Goal: Transaction & Acquisition: Book appointment/travel/reservation

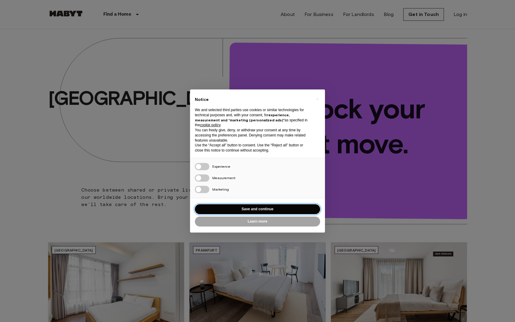
click at [246, 209] on button "Save and continue" at bounding box center [257, 209] width 125 height 10
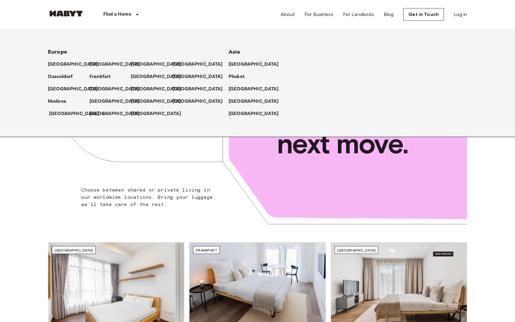
click at [57, 114] on p "[GEOGRAPHIC_DATA]" at bounding box center [74, 113] width 50 height 7
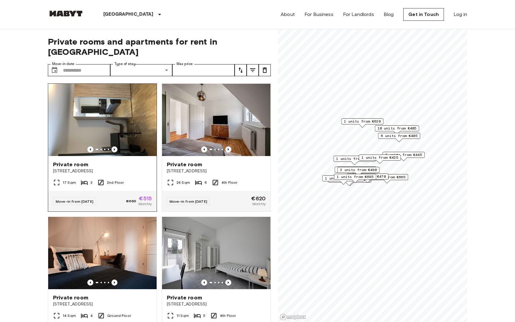
click at [114, 148] on icon "Previous image" at bounding box center [114, 149] width 1 height 2
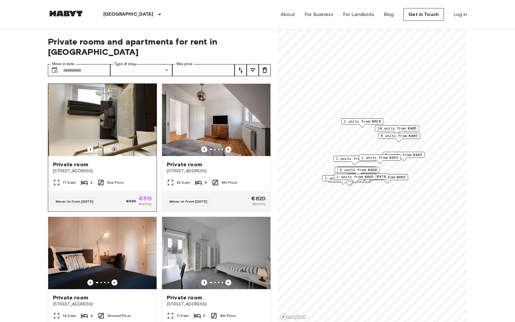
click at [114, 148] on icon "Previous image" at bounding box center [114, 149] width 1 height 2
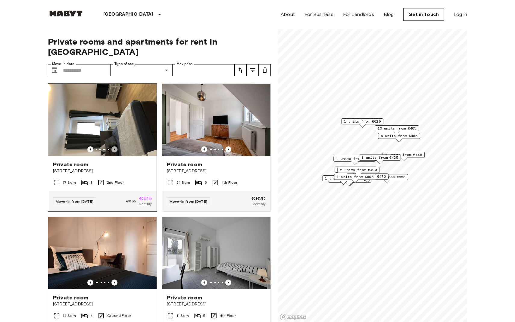
click at [114, 148] on icon "Previous image" at bounding box center [114, 149] width 1 height 2
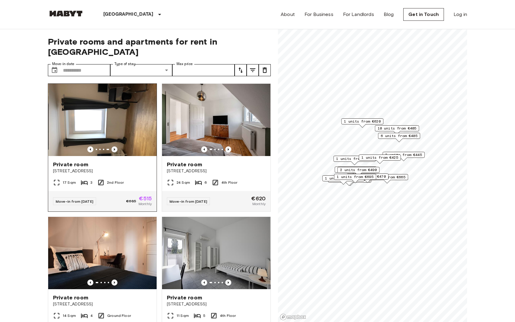
click at [114, 148] on icon "Previous image" at bounding box center [114, 149] width 1 height 2
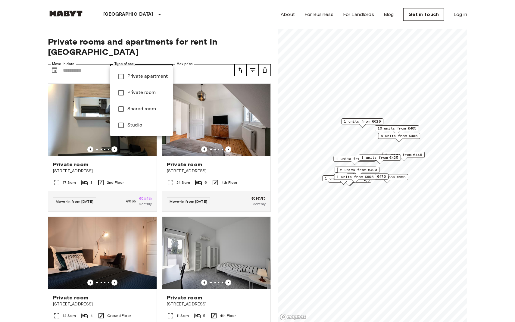
click at [146, 128] on span "Studio" at bounding box center [147, 125] width 41 height 7
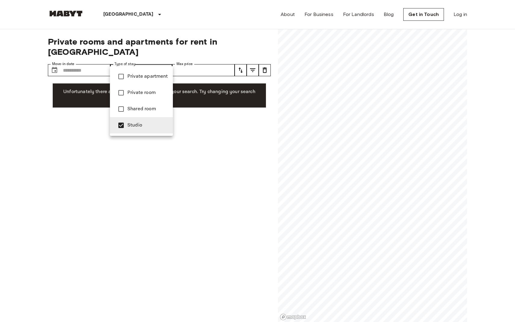
click at [149, 79] on span "Private apartment" at bounding box center [147, 76] width 41 height 7
type input "**********"
click at [156, 14] on div at bounding box center [257, 161] width 515 height 322
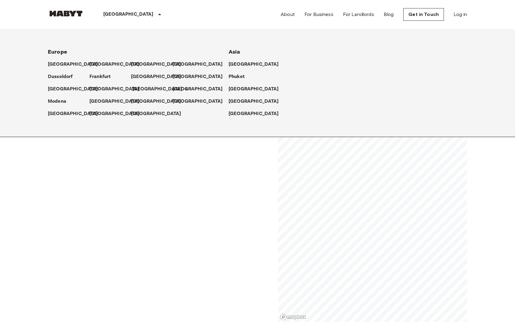
click at [141, 90] on p "[GEOGRAPHIC_DATA]" at bounding box center [157, 88] width 50 height 7
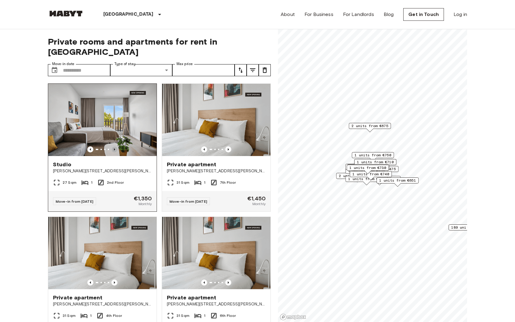
click at [116, 146] on icon "Previous image" at bounding box center [114, 149] width 6 height 6
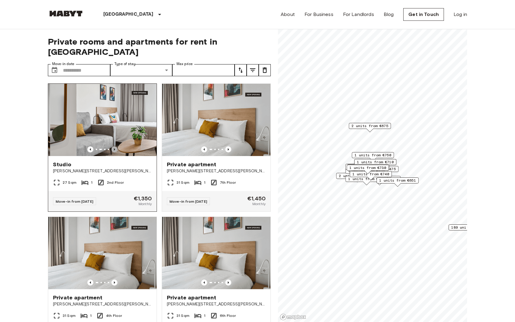
click at [116, 146] on icon "Previous image" at bounding box center [114, 149] width 6 height 6
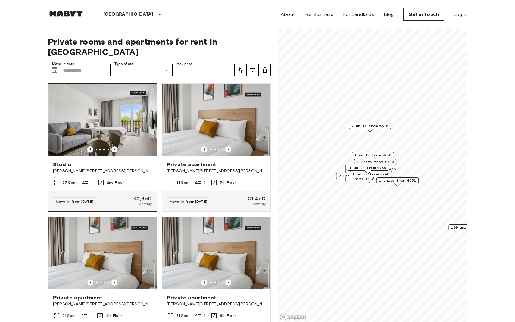
click at [116, 146] on icon "Previous image" at bounding box center [114, 149] width 6 height 6
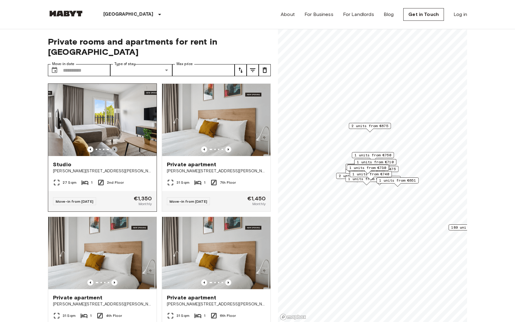
click at [116, 146] on icon "Previous image" at bounding box center [114, 149] width 6 height 6
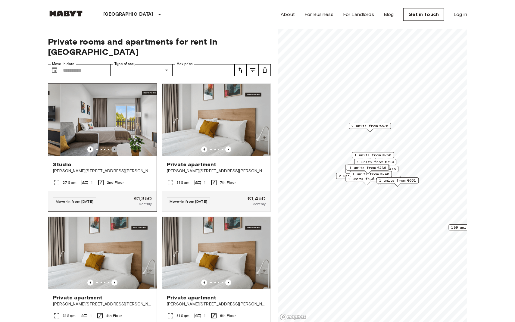
click at [116, 146] on icon "Previous image" at bounding box center [114, 149] width 6 height 6
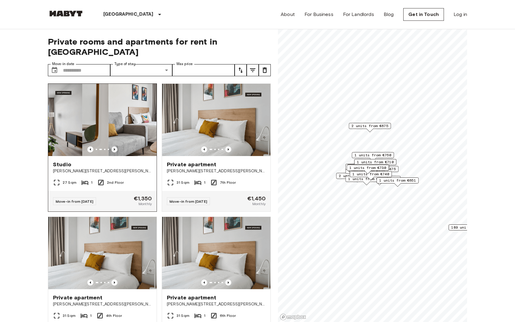
click at [116, 146] on icon "Previous image" at bounding box center [114, 149] width 6 height 6
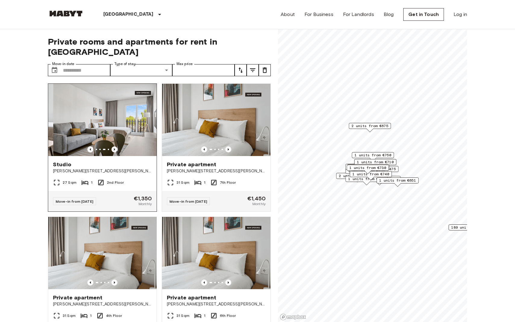
click at [116, 146] on icon "Previous image" at bounding box center [114, 149] width 6 height 6
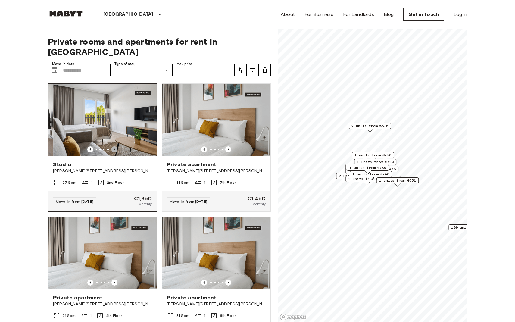
click at [116, 146] on icon "Previous image" at bounding box center [114, 149] width 6 height 6
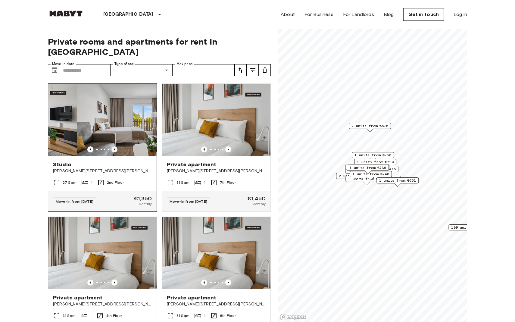
click at [116, 146] on icon "Previous image" at bounding box center [114, 149] width 6 height 6
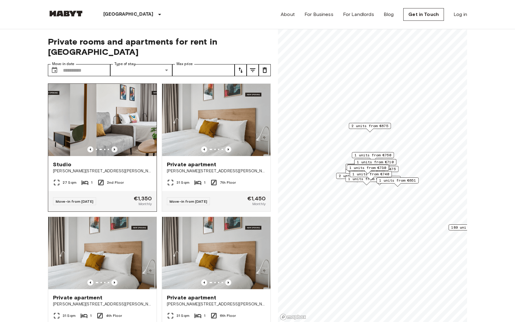
click at [116, 146] on icon "Previous image" at bounding box center [114, 149] width 6 height 6
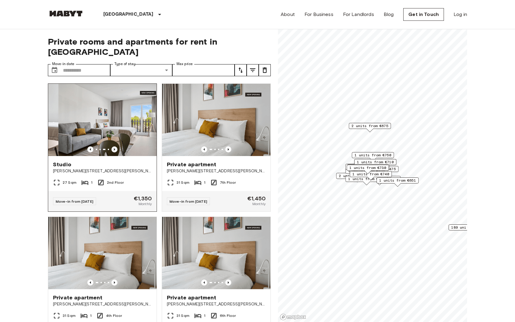
click at [116, 146] on icon "Previous image" at bounding box center [114, 149] width 6 height 6
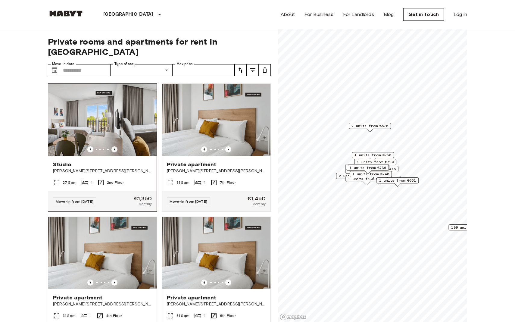
click at [116, 146] on icon "Previous image" at bounding box center [114, 149] width 6 height 6
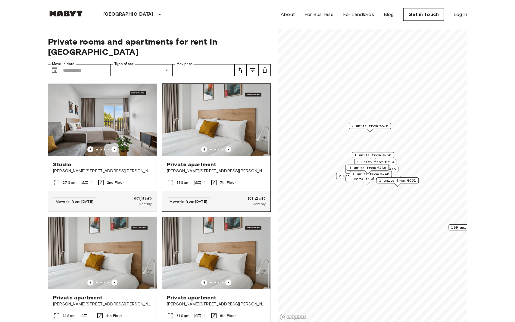
click at [230, 146] on icon "Previous image" at bounding box center [228, 149] width 6 height 6
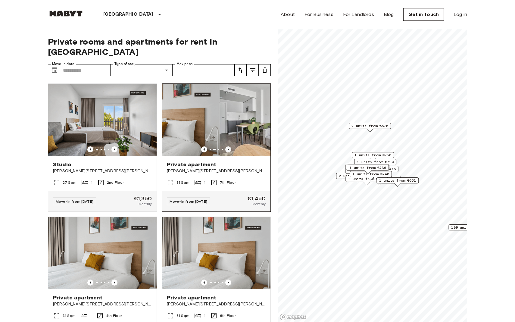
click at [230, 146] on icon "Previous image" at bounding box center [228, 149] width 6 height 6
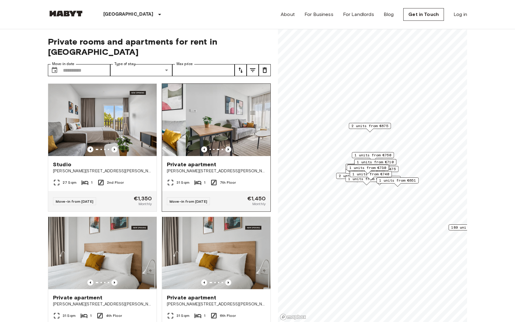
click at [230, 146] on icon "Previous image" at bounding box center [228, 149] width 6 height 6
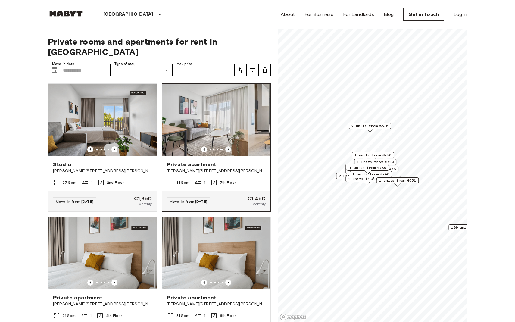
click at [230, 146] on icon "Previous image" at bounding box center [228, 149] width 6 height 6
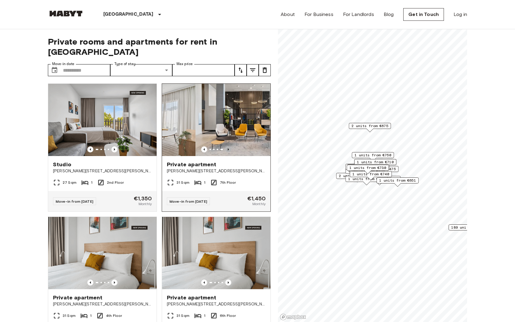
click at [230, 146] on icon "Previous image" at bounding box center [228, 149] width 6 height 6
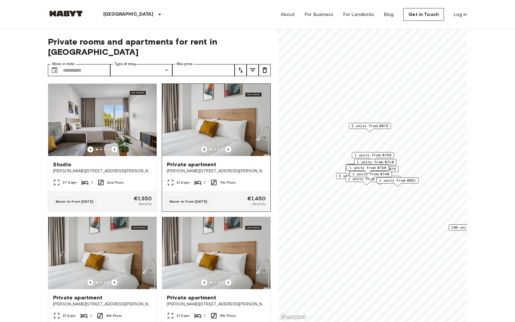
click at [203, 146] on icon "Previous image" at bounding box center [204, 149] width 6 height 6
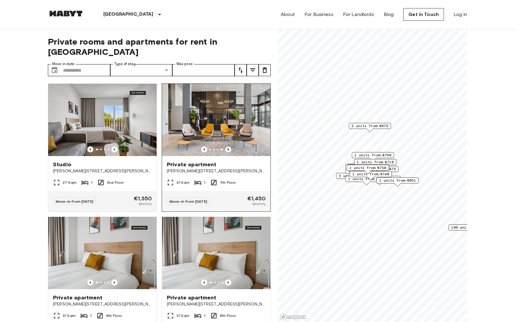
click at [228, 146] on icon "Previous image" at bounding box center [228, 149] width 6 height 6
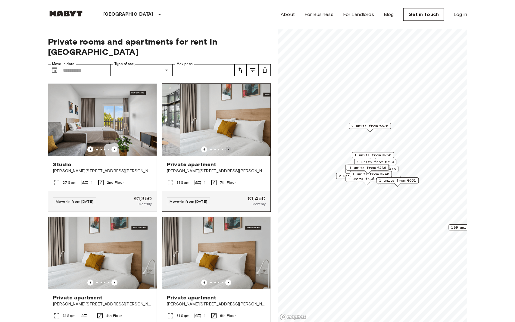
click at [228, 146] on icon "Previous image" at bounding box center [228, 149] width 6 height 6
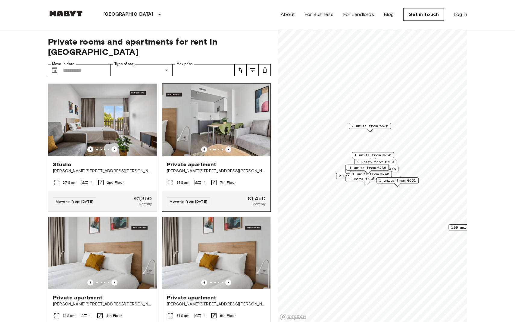
click at [228, 146] on icon "Previous image" at bounding box center [228, 149] width 6 height 6
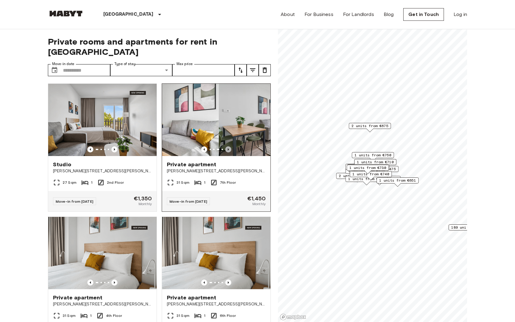
click at [228, 146] on icon "Previous image" at bounding box center [228, 149] width 6 height 6
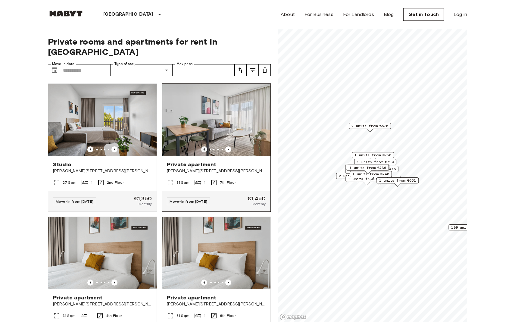
click at [205, 146] on icon "Previous image" at bounding box center [204, 149] width 6 height 6
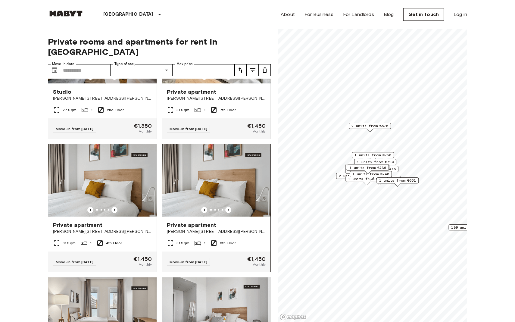
scroll to position [79, 0]
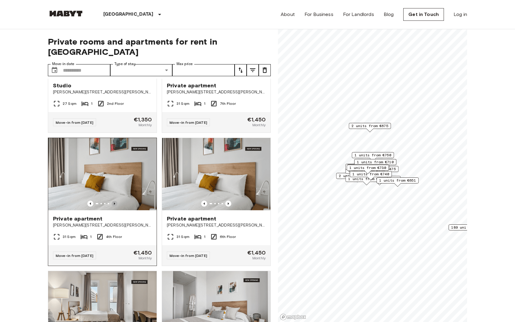
click at [116, 200] on icon "Previous image" at bounding box center [114, 203] width 6 height 6
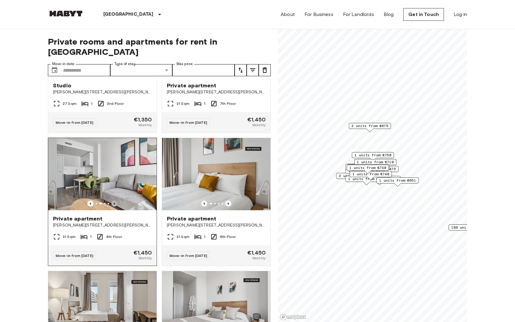
click at [116, 200] on icon "Previous image" at bounding box center [114, 203] width 6 height 6
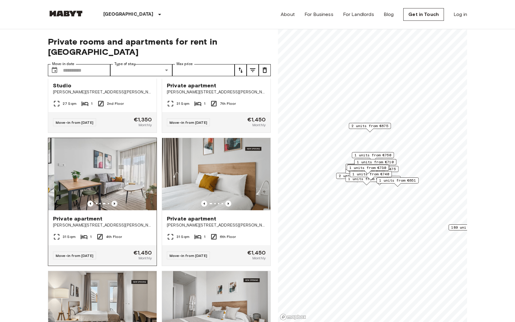
click at [116, 200] on icon "Previous image" at bounding box center [114, 203] width 6 height 6
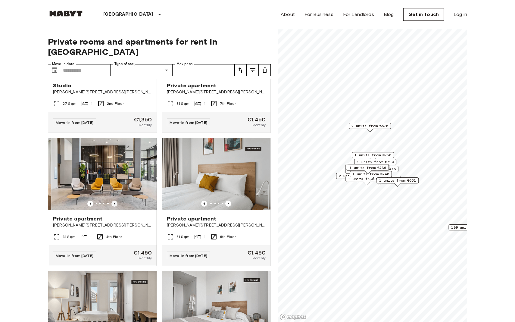
click at [116, 200] on icon "Previous image" at bounding box center [114, 203] width 6 height 6
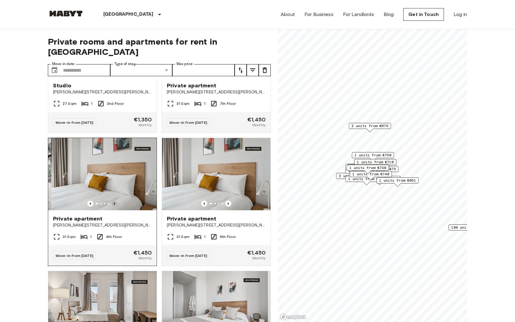
click at [116, 200] on icon "Previous image" at bounding box center [114, 203] width 6 height 6
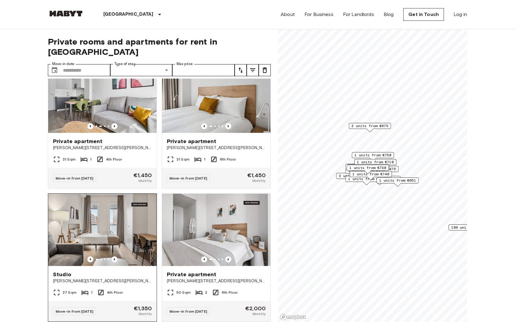
scroll to position [157, 0]
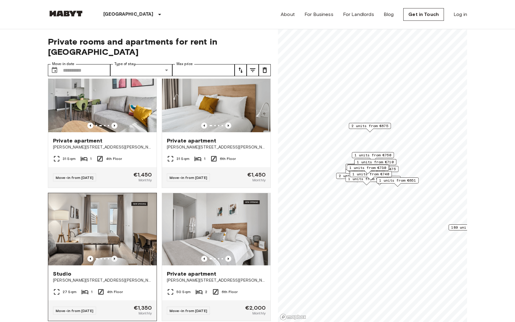
click at [116, 255] on icon "Previous image" at bounding box center [114, 258] width 6 height 6
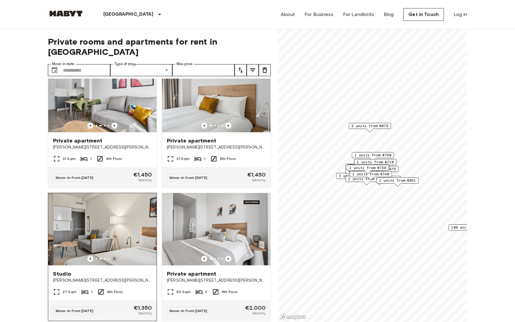
click at [116, 255] on icon "Previous image" at bounding box center [114, 258] width 6 height 6
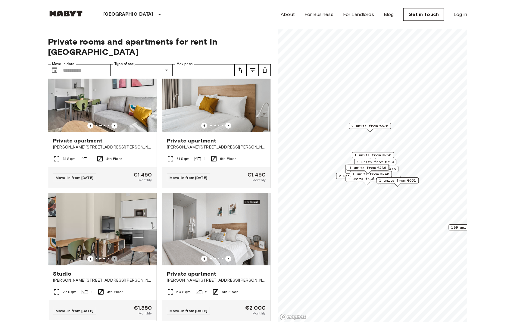
click at [116, 255] on icon "Previous image" at bounding box center [114, 258] width 6 height 6
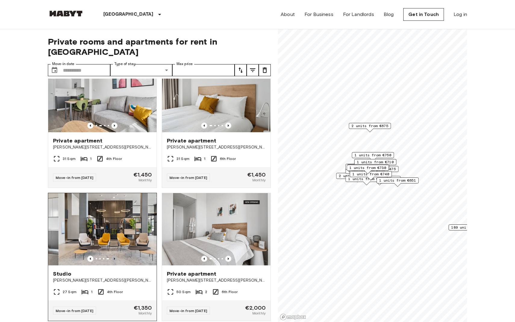
click at [116, 255] on icon "Previous image" at bounding box center [114, 258] width 6 height 6
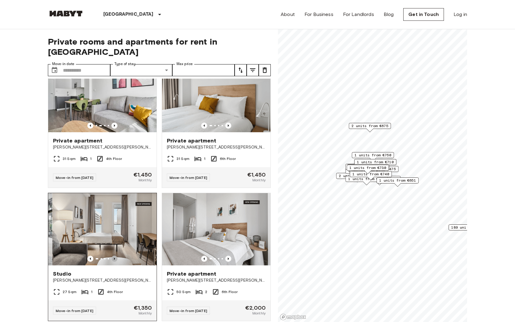
click at [116, 255] on icon "Previous image" at bounding box center [114, 258] width 6 height 6
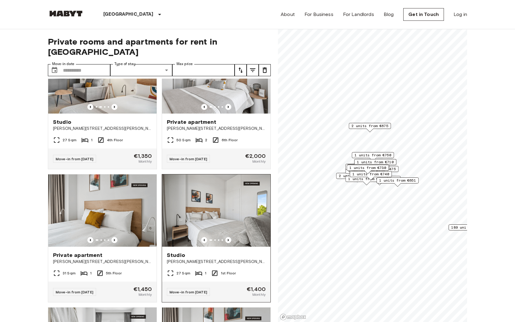
scroll to position [310, 0]
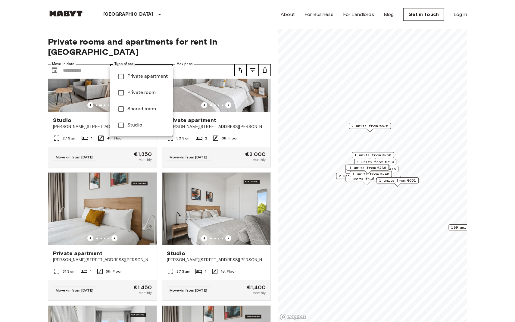
click at [148, 73] on span "Private apartment" at bounding box center [147, 76] width 41 height 7
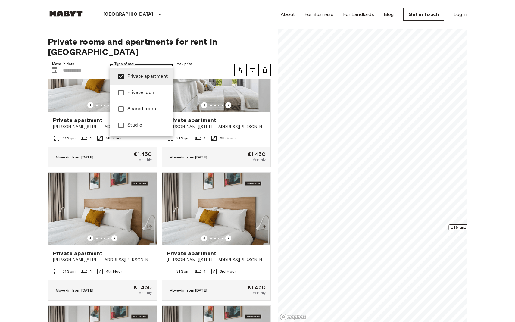
click at [150, 120] on li "Studio" at bounding box center [141, 125] width 63 height 16
type input "**********"
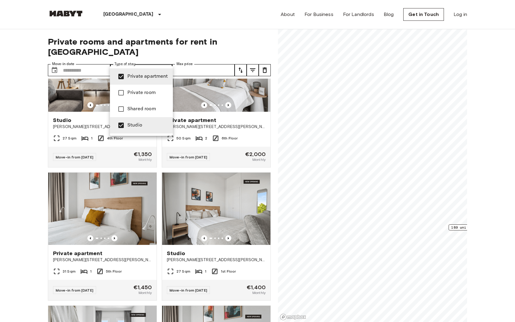
click at [189, 21] on div at bounding box center [257, 161] width 515 height 322
